Goal: Information Seeking & Learning: Learn about a topic

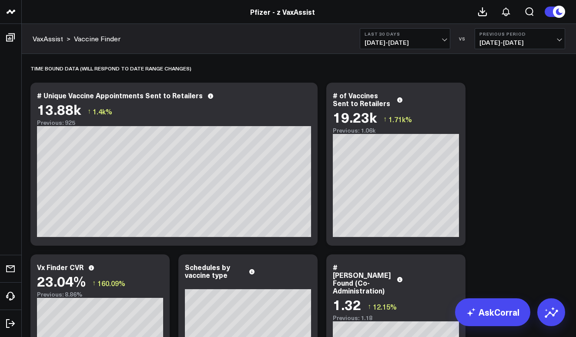
click at [529, 40] on span "[DATE] - [DATE]" at bounding box center [519, 42] width 81 height 7
click at [520, 59] on link "Previous Period" at bounding box center [520, 57] width 90 height 17
click at [530, 41] on span "[DATE] - [DATE]" at bounding box center [519, 42] width 81 height 7
click at [516, 93] on link "YoY" at bounding box center [520, 91] width 90 height 17
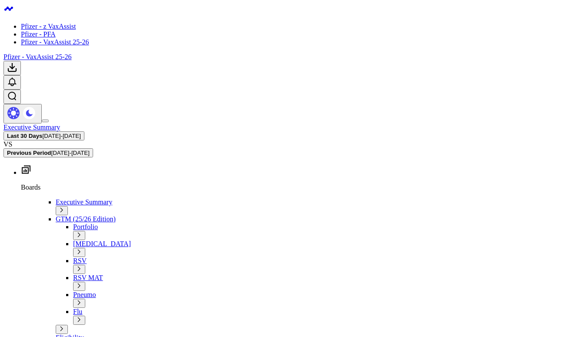
click at [53, 23] on link "Pfizer - z VaxAssist" at bounding box center [48, 26] width 55 height 7
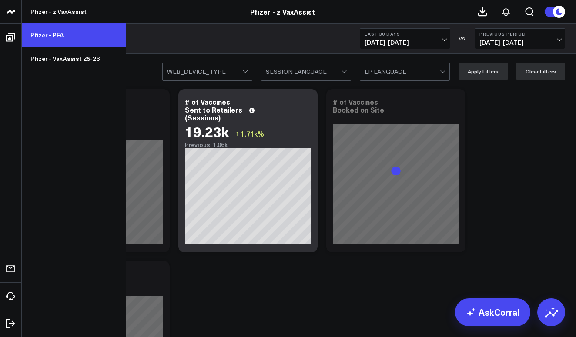
click at [39, 34] on link "Pfizer - PFA" at bounding box center [74, 34] width 104 height 23
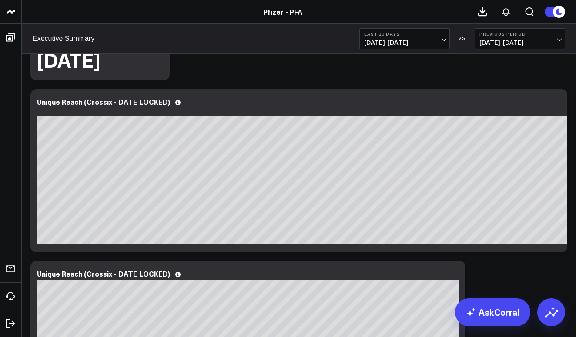
scroll to position [904, 0]
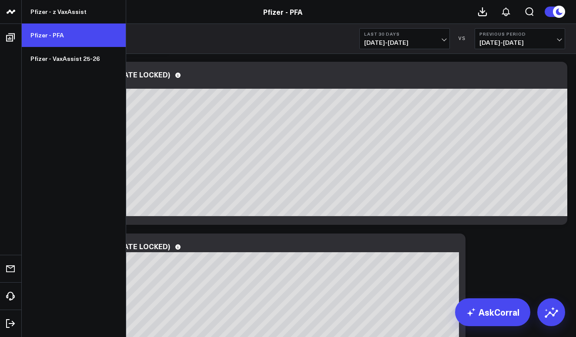
click at [64, 36] on link "Pfizer - PFA" at bounding box center [74, 34] width 104 height 23
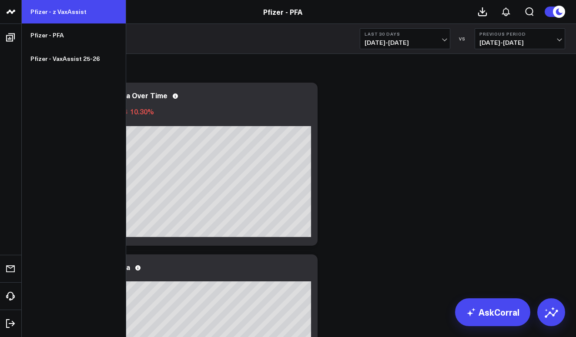
click at [40, 7] on link "Pfizer - z VaxAssist" at bounding box center [74, 11] width 104 height 23
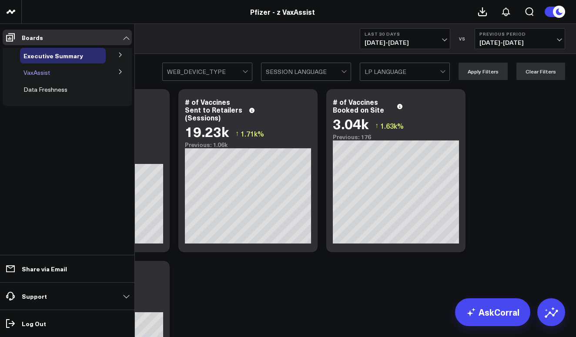
click at [79, 73] on div "VaxAssist" at bounding box center [63, 73] width 86 height 16
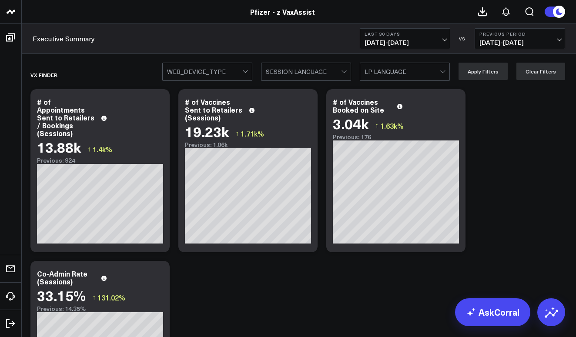
click at [507, 42] on span "[DATE] - [DATE]" at bounding box center [519, 42] width 81 height 7
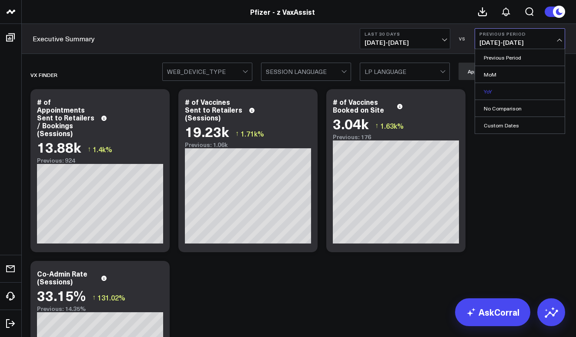
click at [497, 84] on link "YoY" at bounding box center [520, 91] width 90 height 17
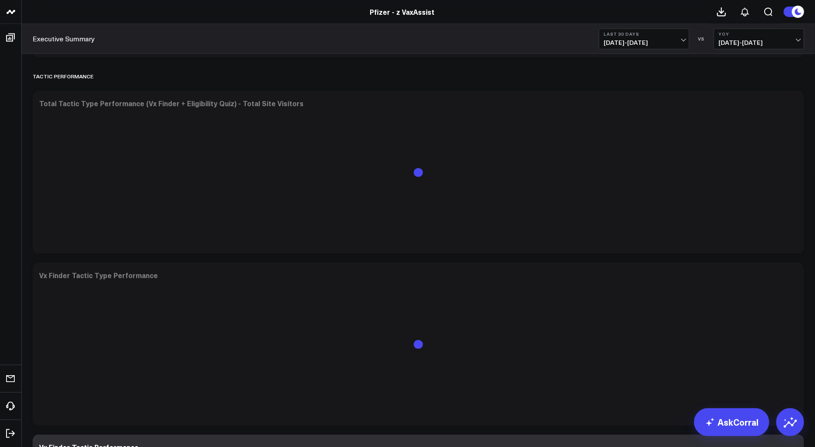
scroll to position [1128, 0]
click at [575, 42] on span "08/11/24 - 09/09/24" at bounding box center [758, 42] width 81 height 7
click at [575, 111] on link "No Comparison" at bounding box center [759, 108] width 90 height 17
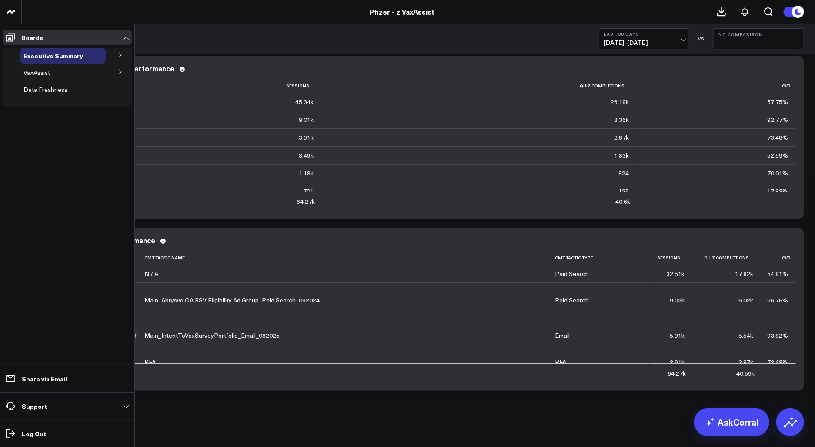
click at [118, 72] on icon at bounding box center [120, 71] width 5 height 5
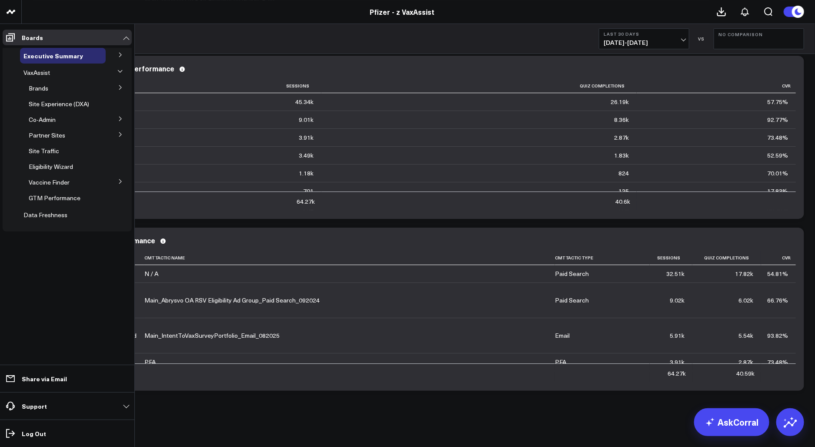
click at [120, 137] on icon at bounding box center [120, 134] width 5 height 5
click at [120, 137] on icon at bounding box center [119, 133] width 5 height 5
click at [121, 88] on icon at bounding box center [120, 87] width 5 height 5
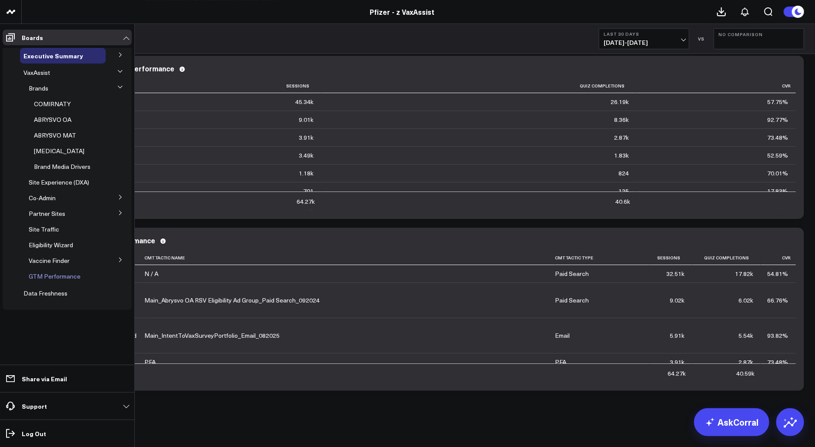
click at [53, 274] on span "GTM Performance" at bounding box center [55, 276] width 52 height 8
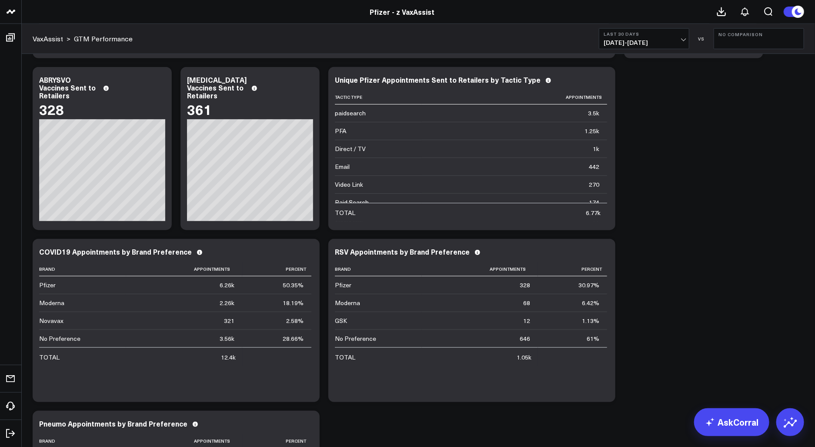
scroll to position [364, 0]
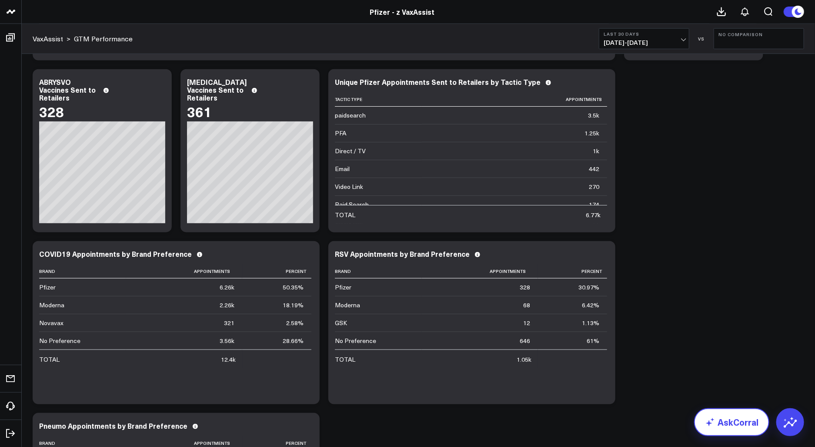
click at [575, 337] on link "AskCorral" at bounding box center [731, 422] width 75 height 28
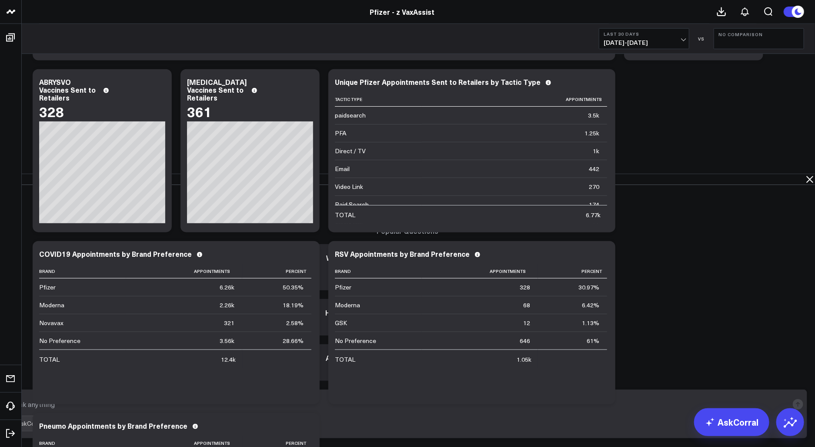
click at [484, 337] on textarea at bounding box center [400, 404] width 776 height 16
type textarea "What is the Media tactic that drive most Pfizer Brand Preference"
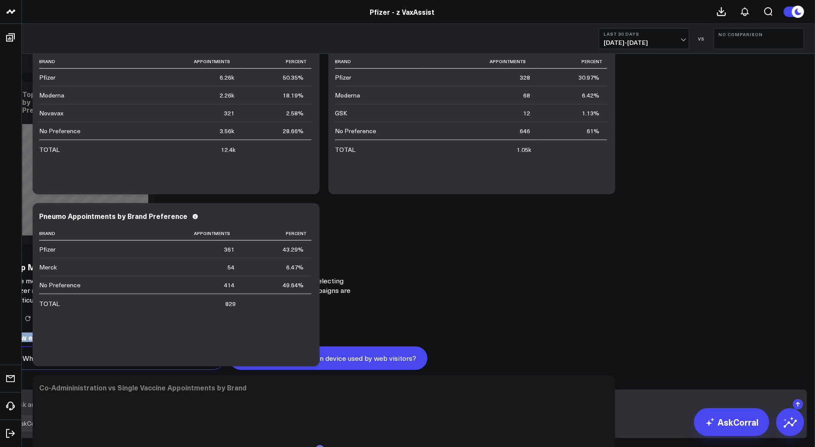
scroll to position [510, 0]
drag, startPoint x: 610, startPoint y: 387, endPoint x: 441, endPoint y: 345, distance: 174.2
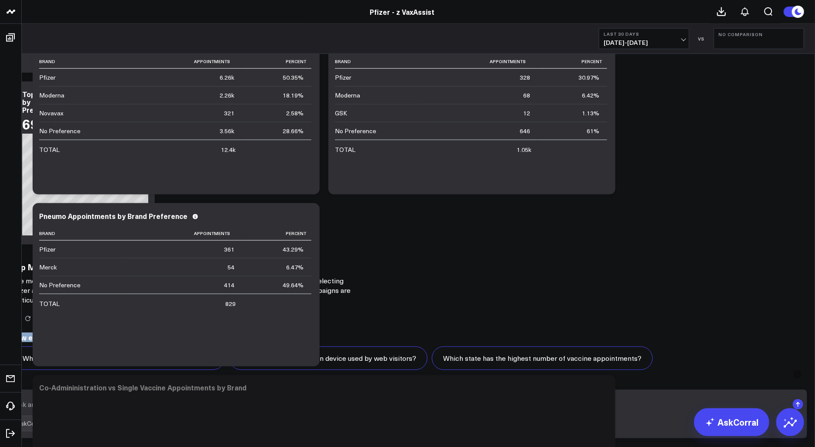
scroll to position [483, 0]
click at [575, 304] on div "Results not quite right? Ask a data analyst How else can I help? Which media ta…" at bounding box center [407, 341] width 793 height 74
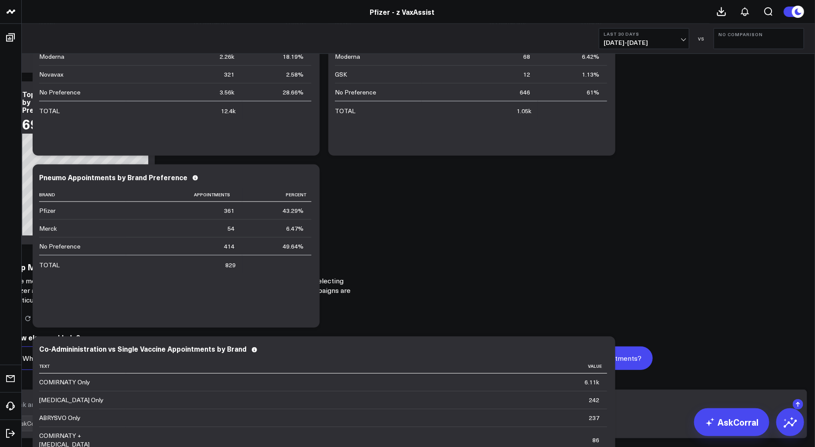
scroll to position [617, 0]
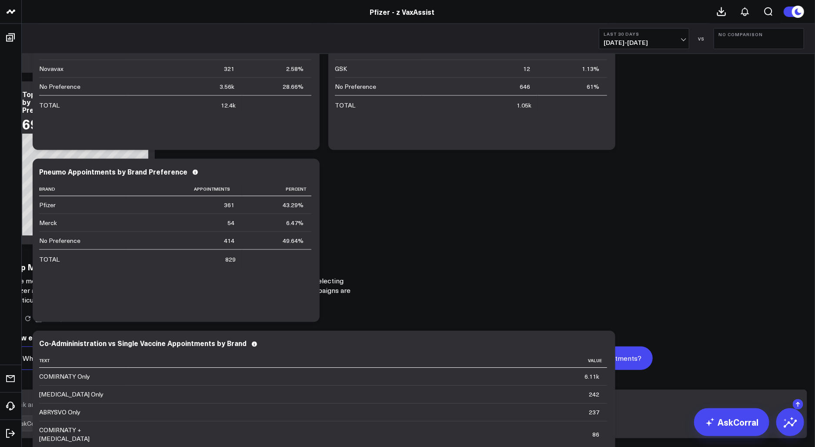
click at [547, 337] on button "Which state has the highest number of vaccine appointments?" at bounding box center [542, 357] width 221 height 23
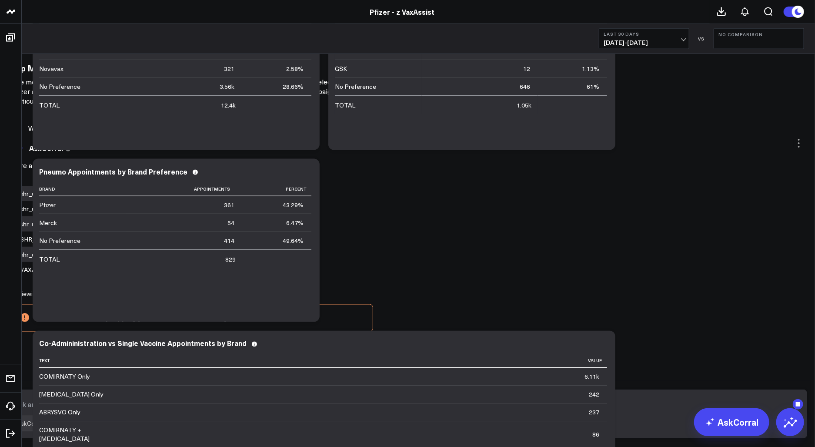
scroll to position [653, 0]
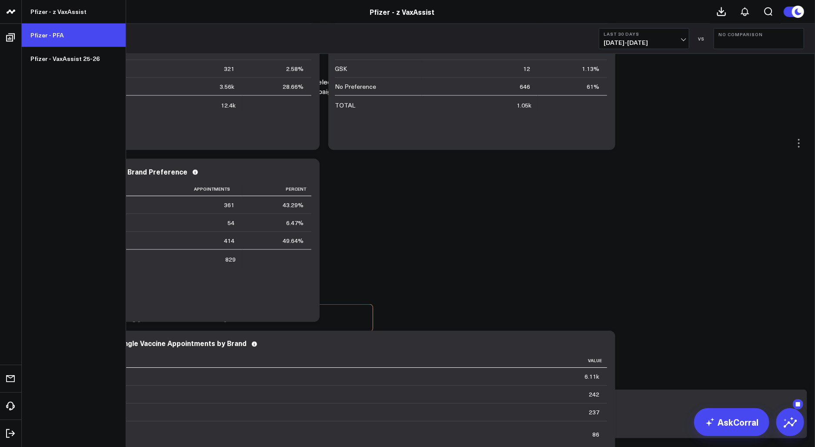
click at [32, 37] on link "Pfizer - PFA" at bounding box center [74, 34] width 104 height 23
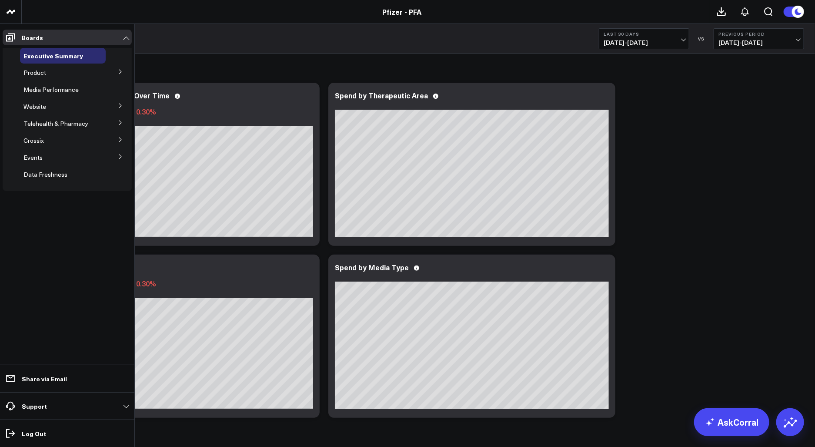
click at [67, 74] on div "Product" at bounding box center [63, 73] width 86 height 16
click at [118, 69] on icon at bounding box center [120, 71] width 5 height 5
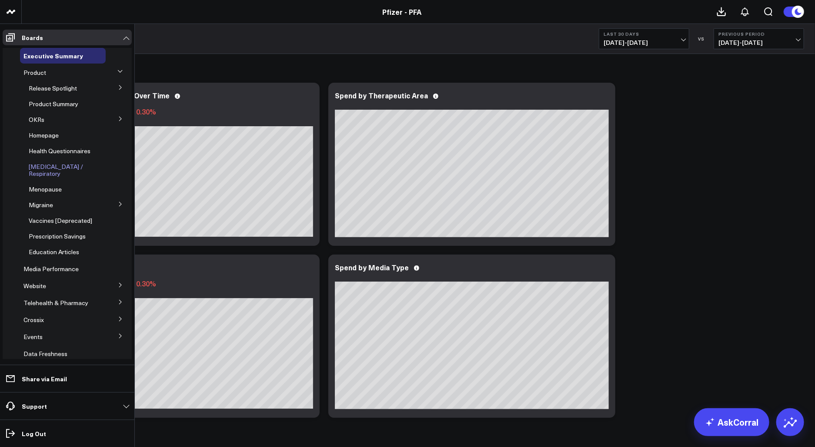
click at [74, 172] on div "COVID-19 / Respiratory" at bounding box center [65, 170] width 80 height 23
click at [73, 169] on span "COVID-19 / Respiratory" at bounding box center [56, 169] width 54 height 15
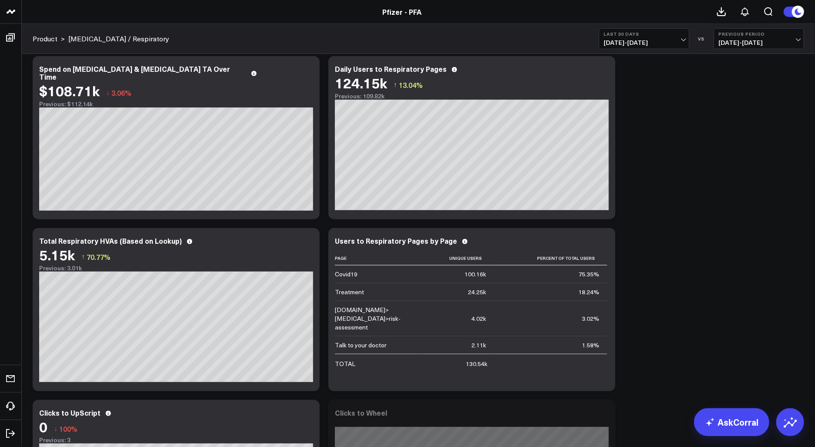
scroll to position [434, 0]
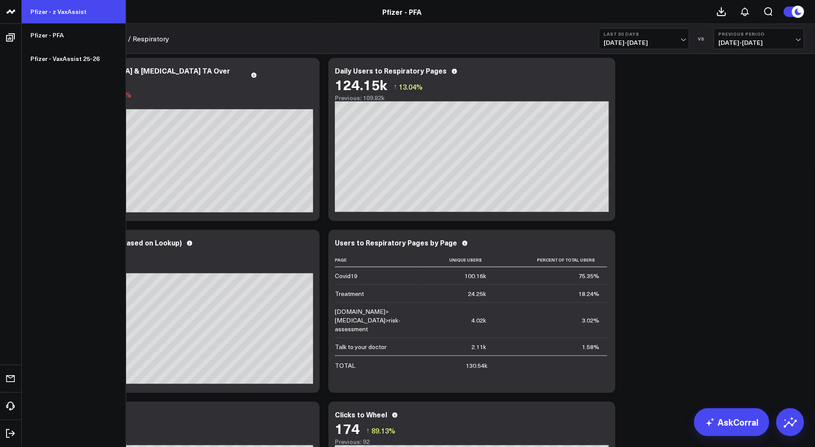
click at [39, 11] on link "Pfizer - z VaxAssist" at bounding box center [74, 11] width 104 height 23
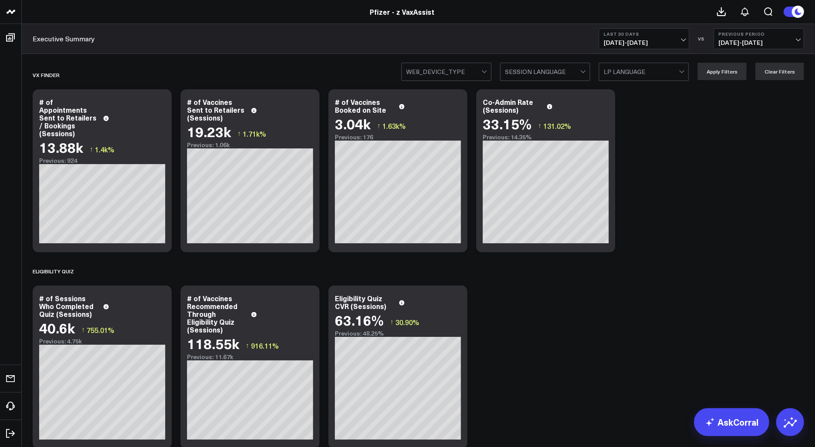
click at [730, 39] on span "[DATE] - [DATE]" at bounding box center [758, 42] width 81 height 7
click at [739, 96] on link "YoY" at bounding box center [759, 91] width 90 height 17
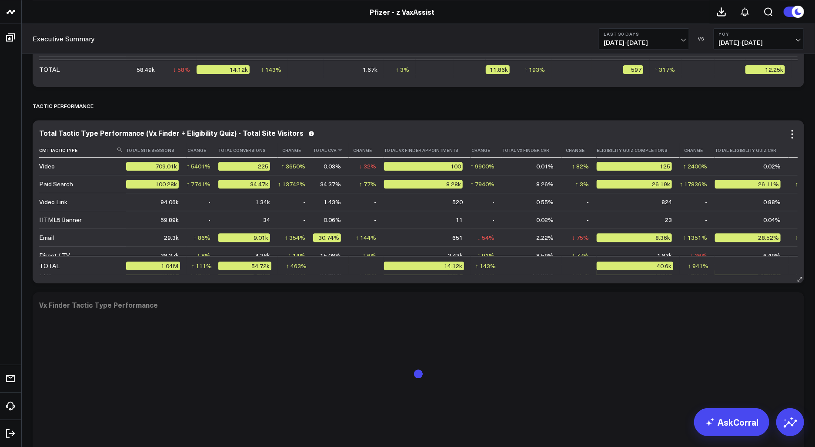
scroll to position [1120, 0]
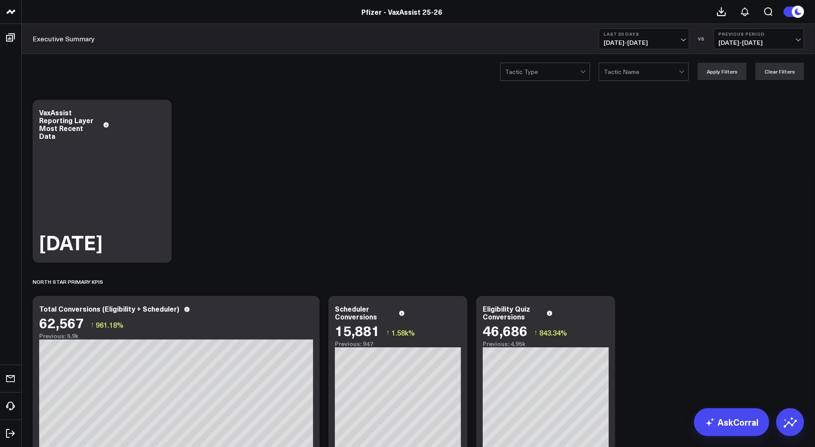
click at [746, 39] on span "[DATE] - [DATE]" at bounding box center [758, 42] width 81 height 7
click at [735, 86] on link "YoY" at bounding box center [759, 91] width 90 height 17
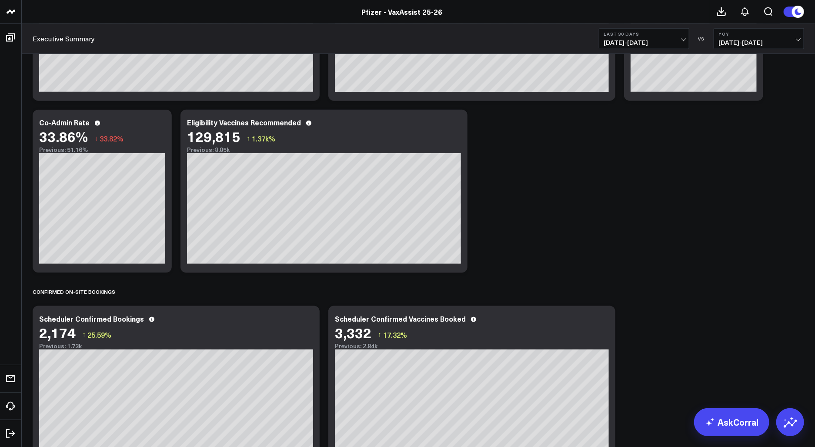
scroll to position [436, 0]
